Goal: Find specific page/section

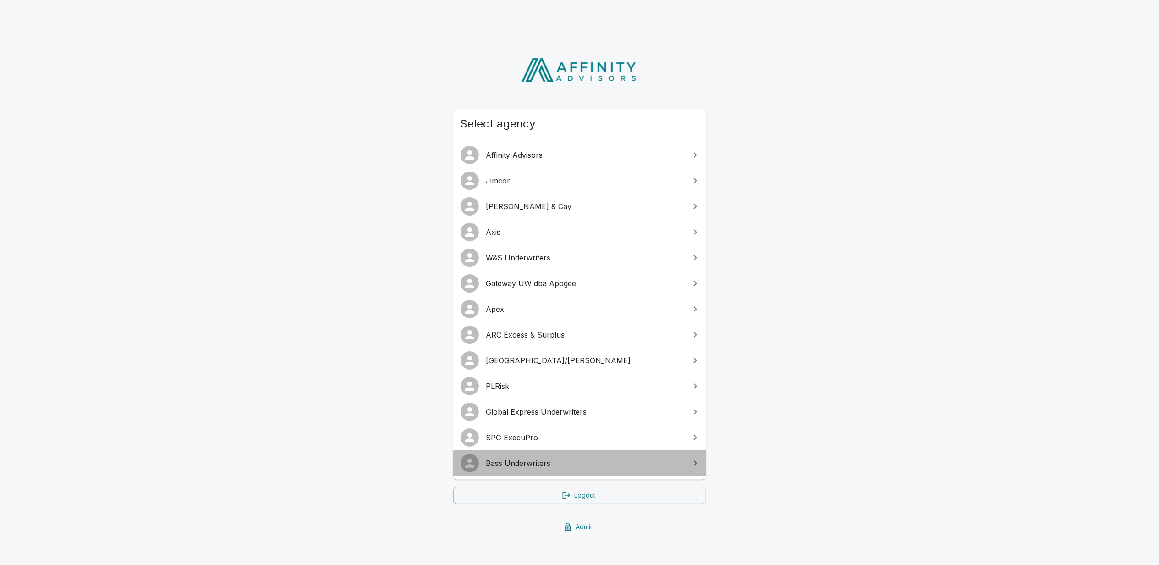
click at [505, 463] on span "Bass Underwriters" at bounding box center [585, 462] width 198 height 11
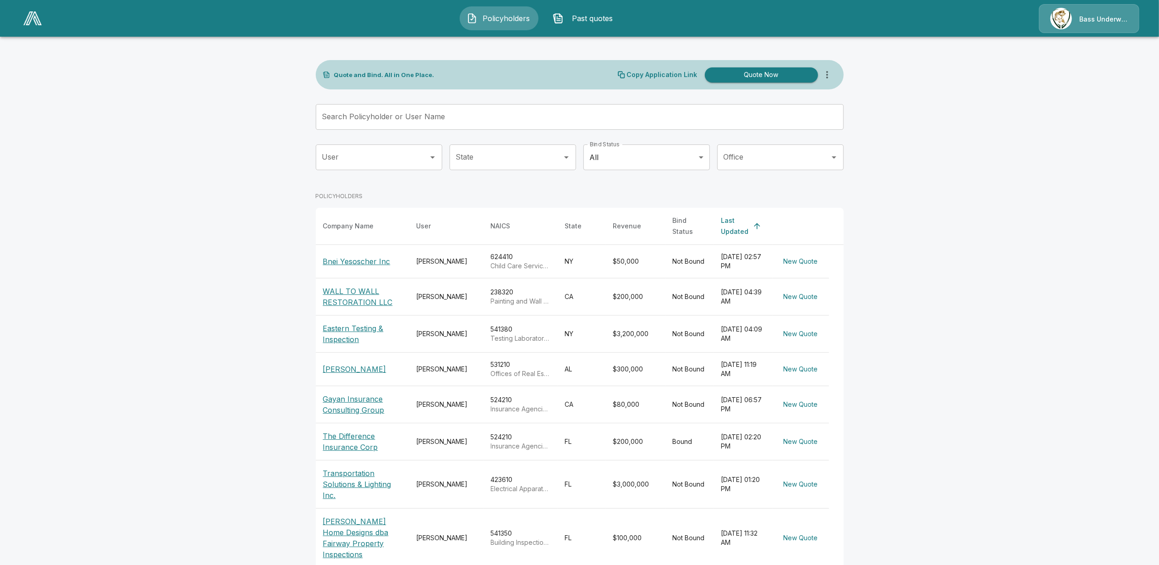
click at [23, 16] on img at bounding box center [32, 18] width 18 height 14
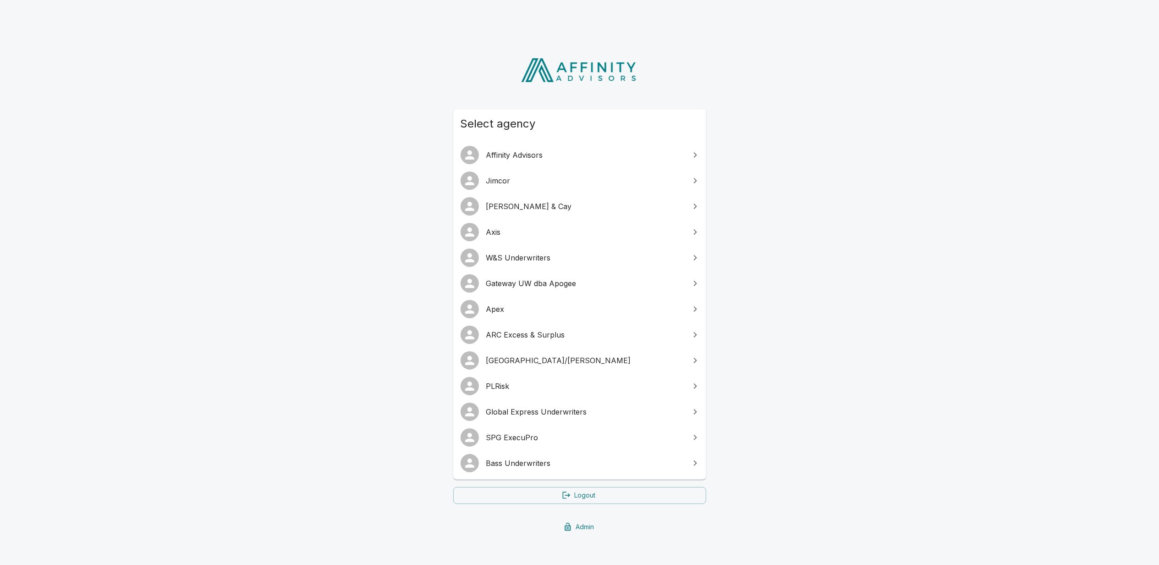
click at [513, 437] on span "SPG ExecuPro" at bounding box center [585, 437] width 198 height 11
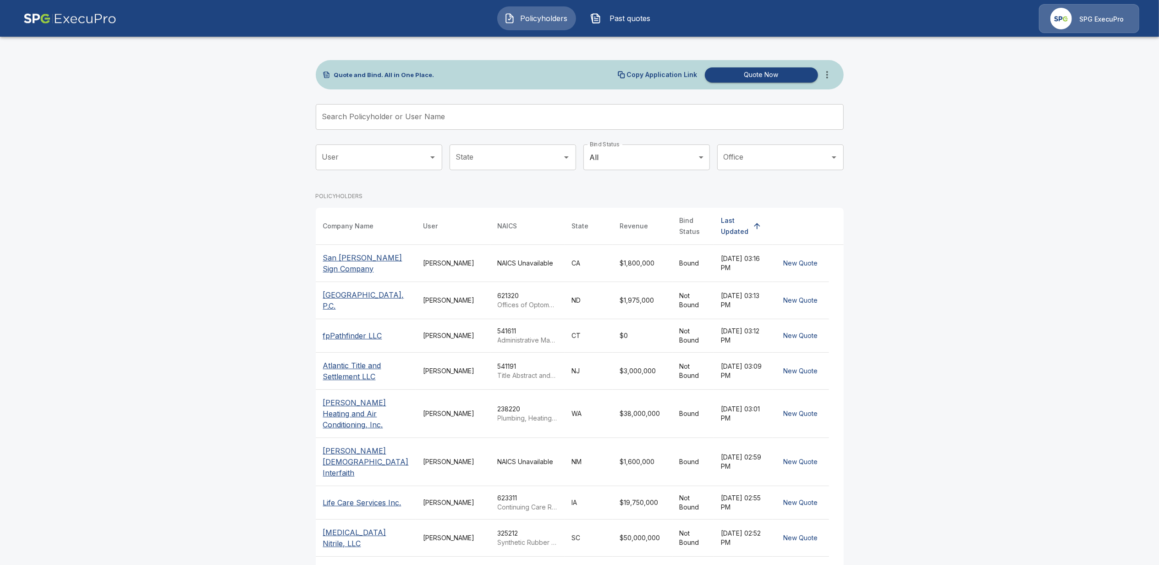
click at [251, 237] on main "Quote and Bind. All in One Place. Copy Application Link Quote Now Search Policy…" at bounding box center [579, 333] width 1159 height 667
